Goal: Information Seeking & Learning: Learn about a topic

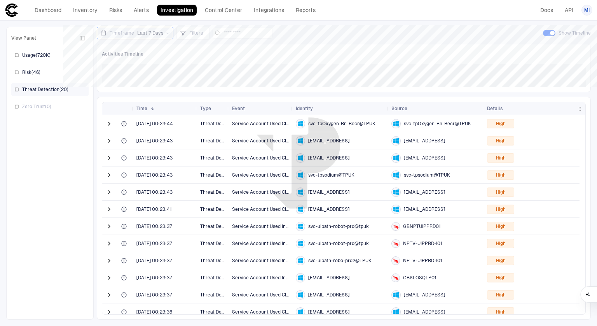
click at [24, 89] on span "Threat Detection ( 20 )" at bounding box center [45, 89] width 46 height 6
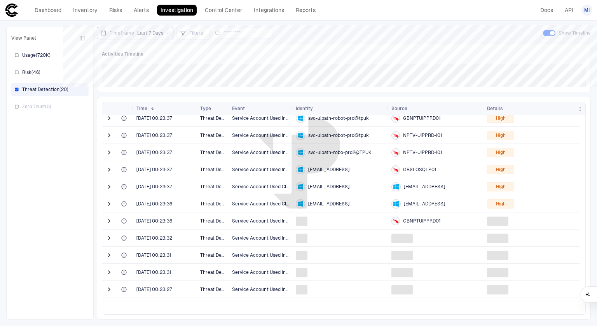
scroll to position [142, 0]
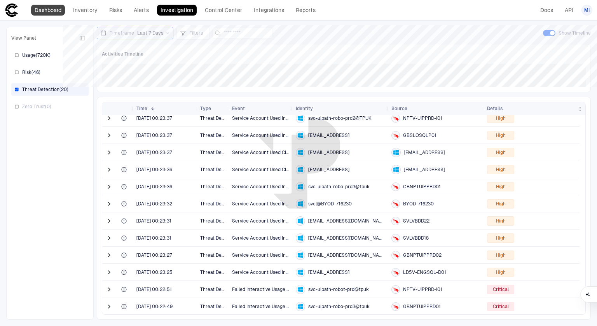
click at [45, 13] on link "Dashboard" at bounding box center [48, 10] width 34 height 11
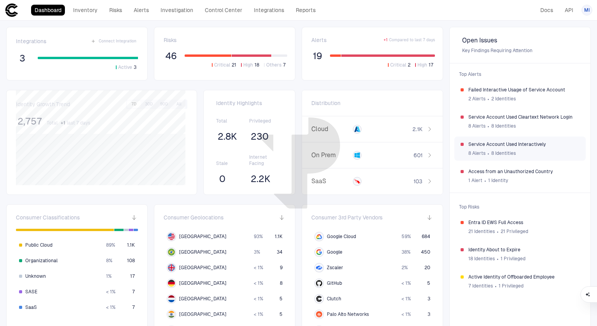
click at [489, 144] on span "Service Account Used Interactively" at bounding box center [523, 144] width 111 height 6
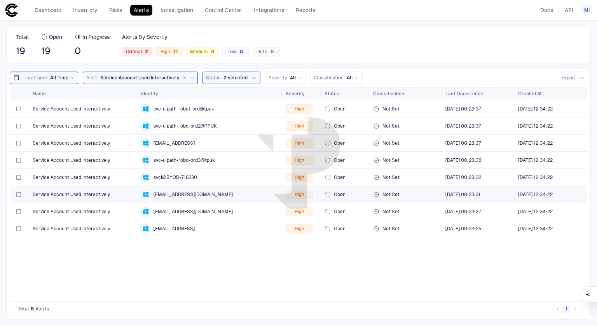
click at [90, 195] on span "Service Account Used Interactively" at bounding box center [71, 194] width 77 height 6
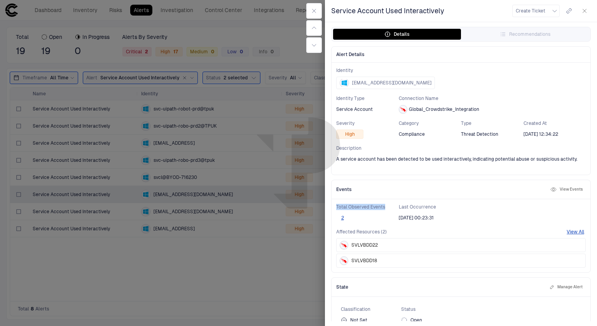
drag, startPoint x: 336, startPoint y: 206, endPoint x: 388, endPoint y: 206, distance: 52.4
click at [388, 206] on div "Total Observed Events 2 Last Occurrence [DATE] 00:23:31 Affected Resources (2) …" at bounding box center [460, 235] width 259 height 73
